Goal: Information Seeking & Learning: Learn about a topic

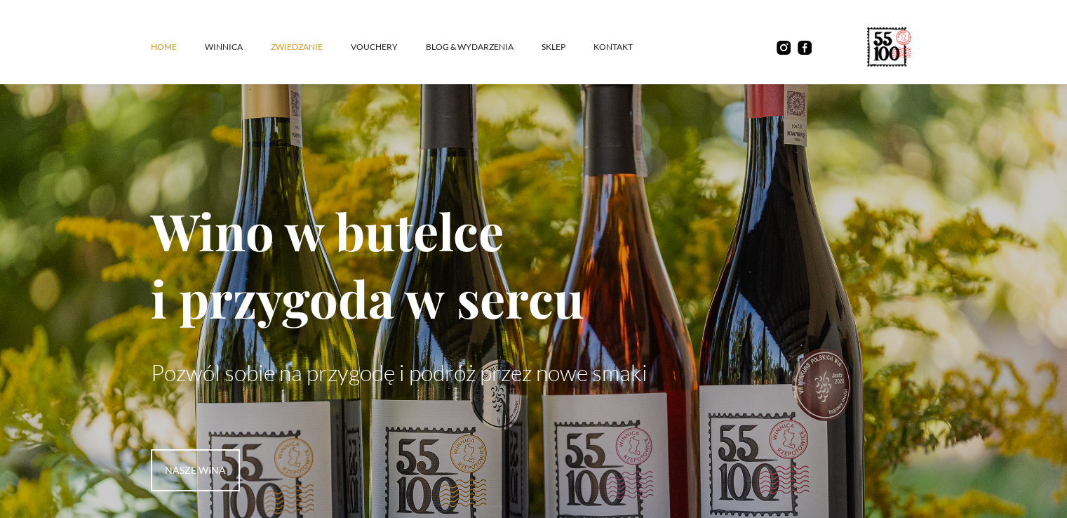
click at [332, 46] on link "ZWIEDZANIE" at bounding box center [311, 47] width 80 height 42
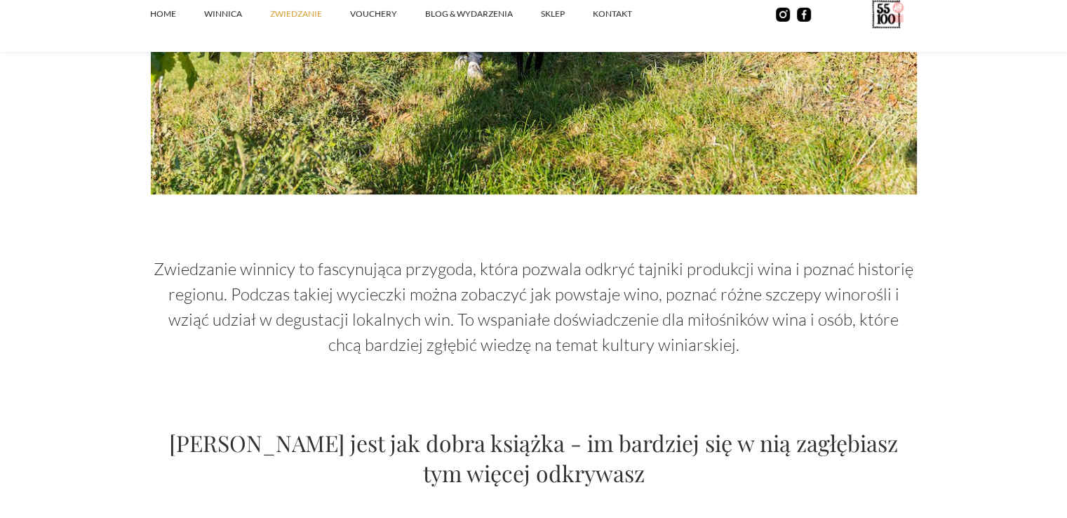
scroll to position [631, 0]
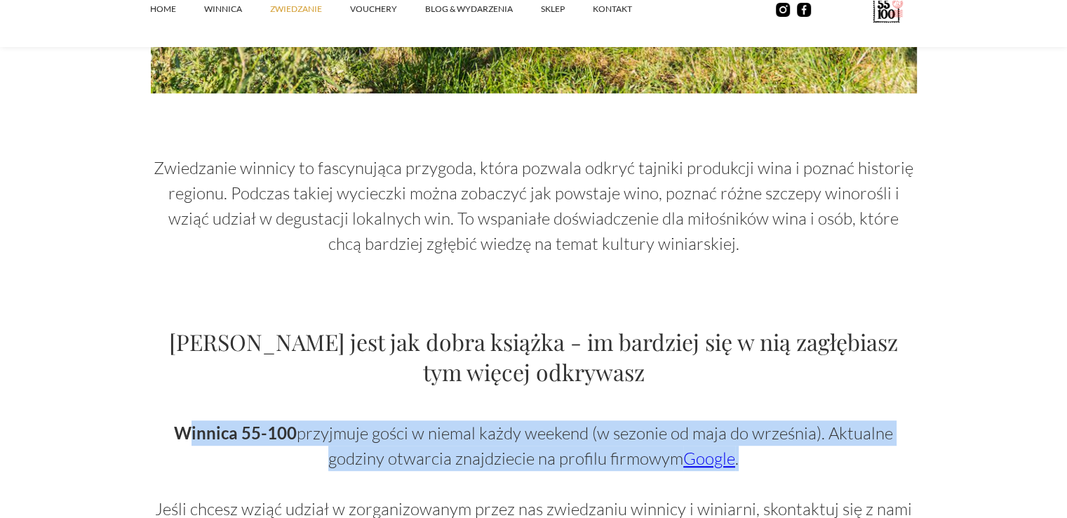
drag, startPoint x: 187, startPoint y: 424, endPoint x: 819, endPoint y: 462, distance: 633.1
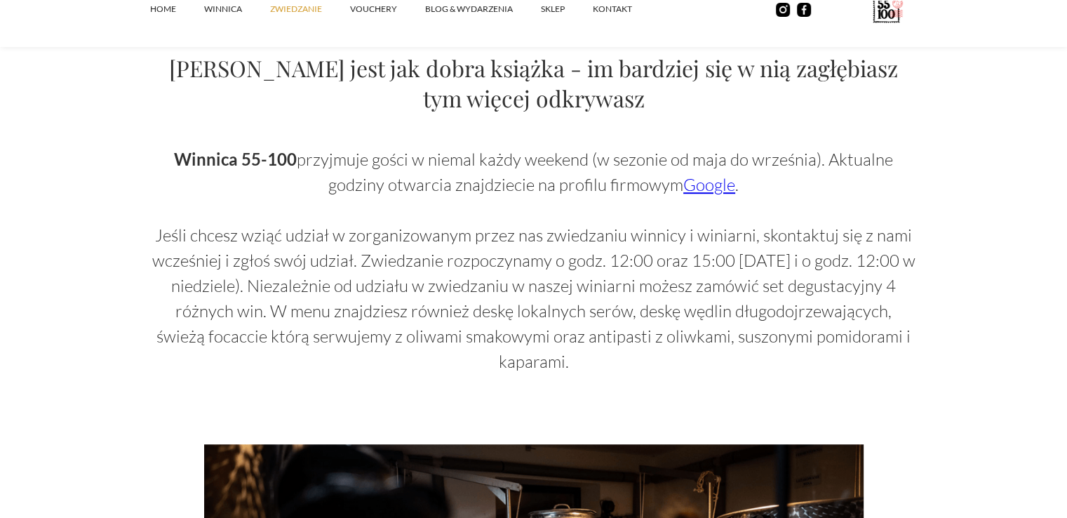
scroll to position [912, 0]
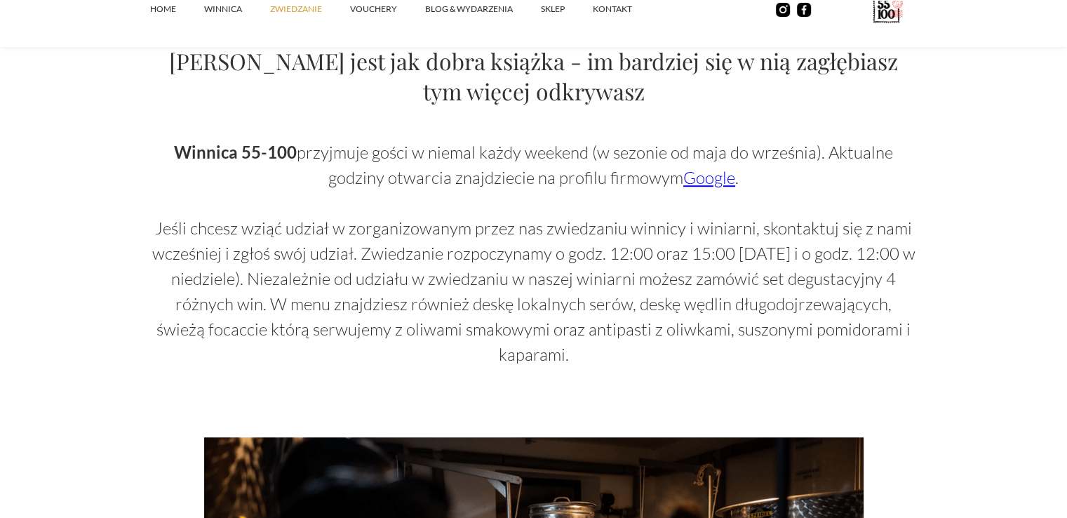
drag, startPoint x: 193, startPoint y: 233, endPoint x: 960, endPoint y: 334, distance: 773.3
click at [960, 334] on section "Zwiedzanie Zwiedzanie winnicy to fascynująca przygoda, która pozwala odkryć taj…" at bounding box center [533, 463] width 1067 height 2750
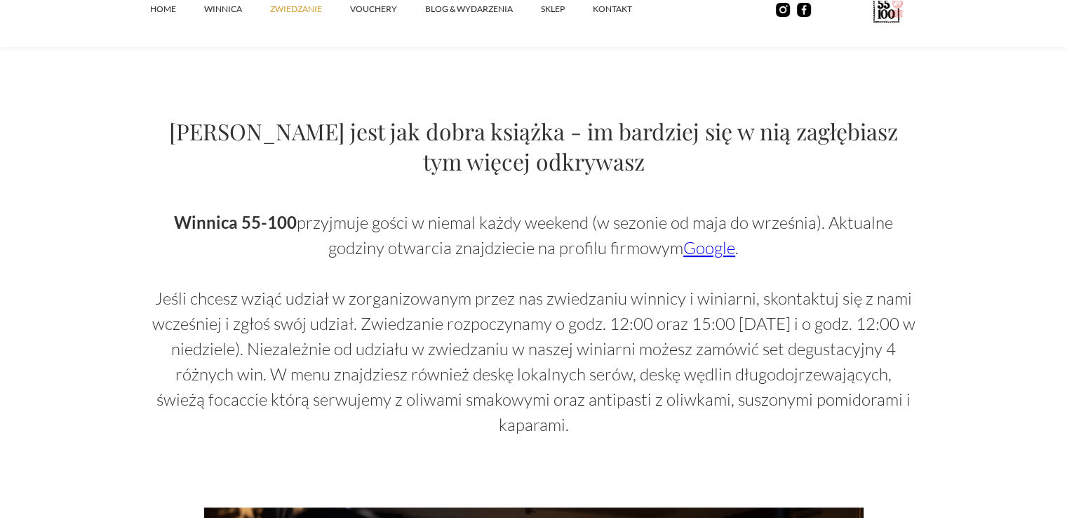
scroll to position [842, 0]
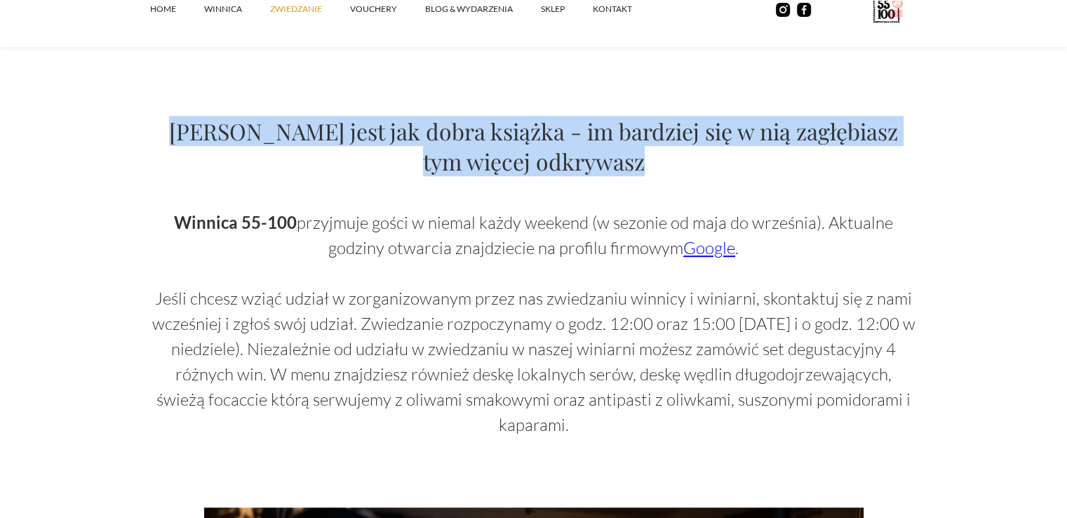
drag, startPoint x: 202, startPoint y: 133, endPoint x: 672, endPoint y: 175, distance: 471.9
click at [672, 175] on h2 "[PERSON_NAME] jest jak dobra książka - im bardziej się w nią zagłębiasz tym wię…" at bounding box center [534, 146] width 766 height 60
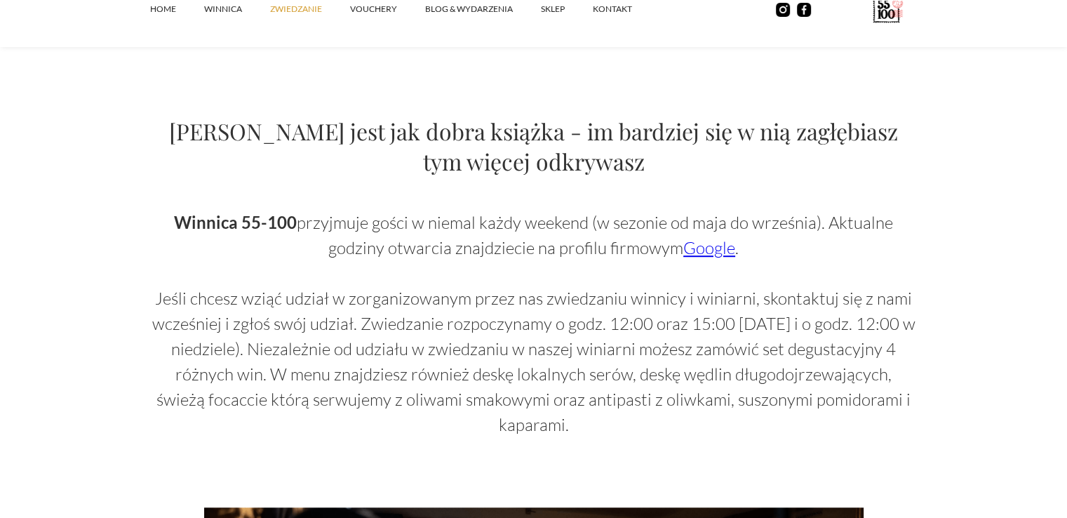
drag, startPoint x: 227, startPoint y: 126, endPoint x: 938, endPoint y: 422, distance: 770.4
